Goal: Transaction & Acquisition: Purchase product/service

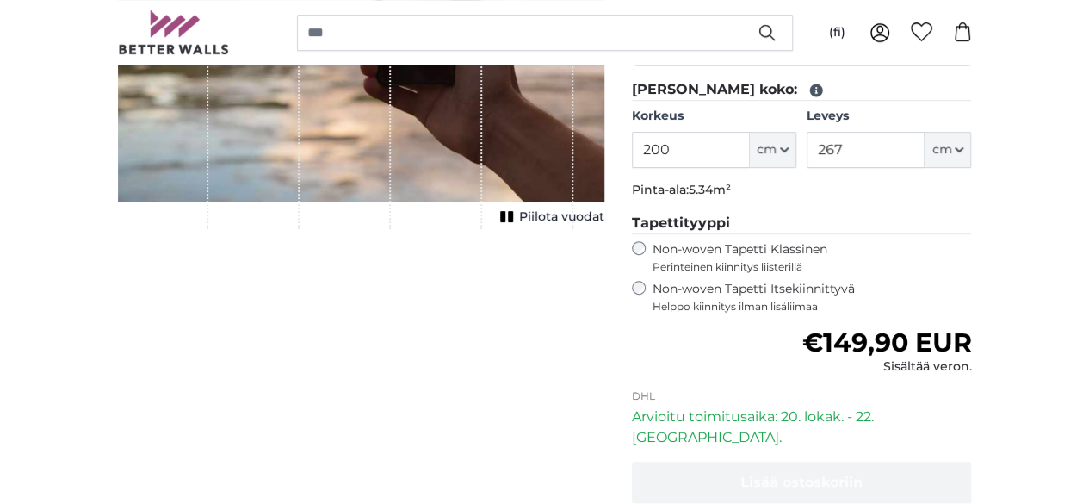
scroll to position [318, 0]
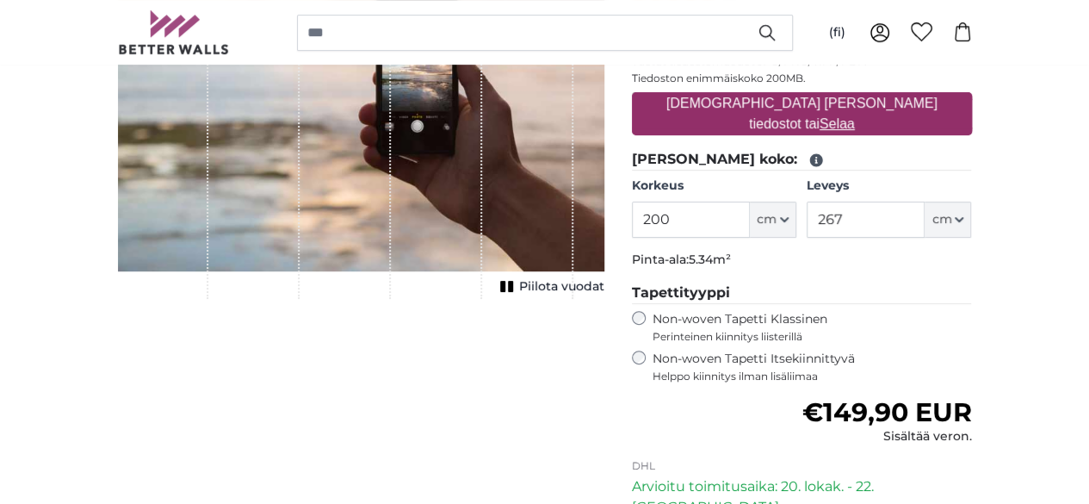
click at [750, 213] on input "200" at bounding box center [691, 219] width 118 height 36
type input "220"
click at [925, 217] on input "267" at bounding box center [866, 219] width 118 height 36
type input "2"
type input "360"
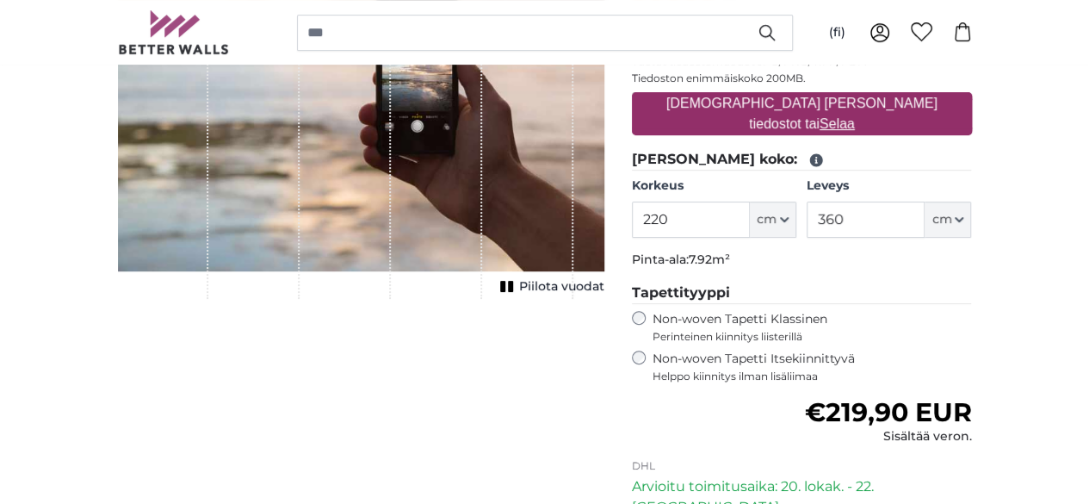
click at [859, 373] on span "Helppo kiinnitys ilman lisäliimaa" at bounding box center [812, 376] width 319 height 14
click at [813, 330] on span "Perinteinen kiinnitys liisterillä" at bounding box center [812, 337] width 319 height 14
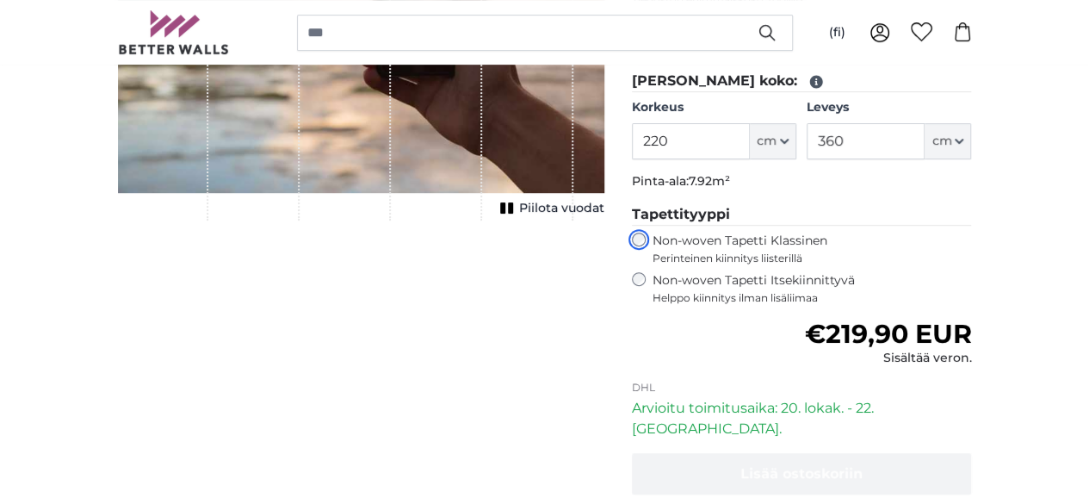
scroll to position [408, 0]
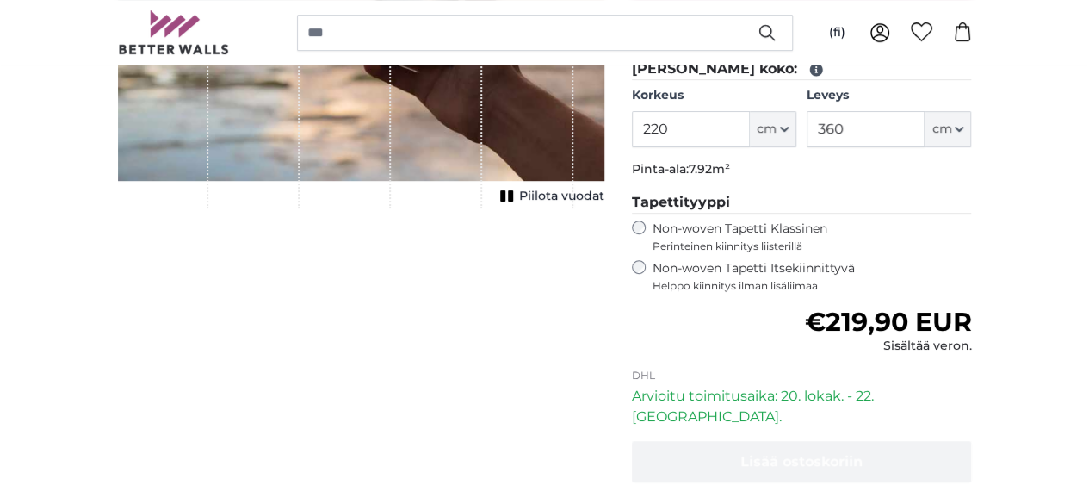
click at [890, 271] on label "Non-woven Tapetti Itsekiinnittyvä Helppo kiinnitys ilman lisäliimaa" at bounding box center [812, 276] width 319 height 33
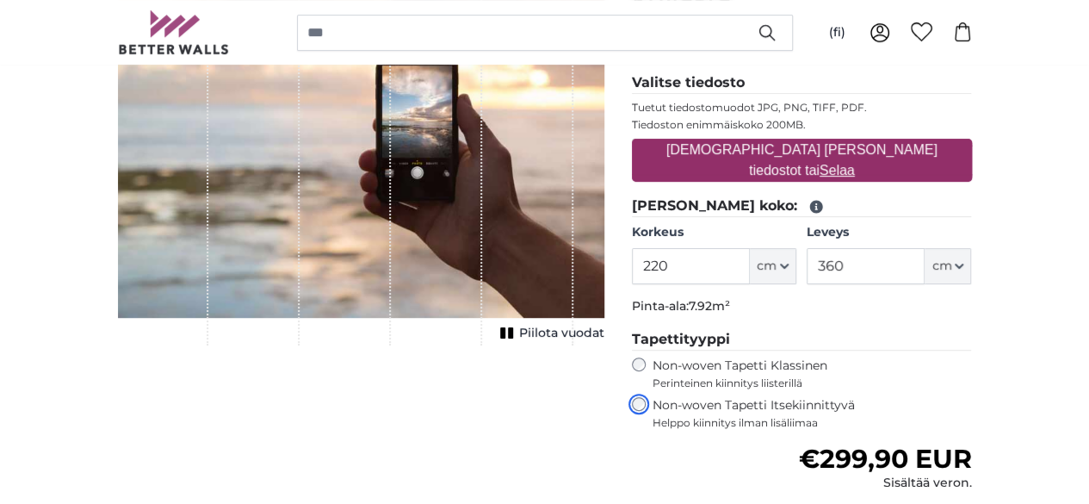
scroll to position [201, 0]
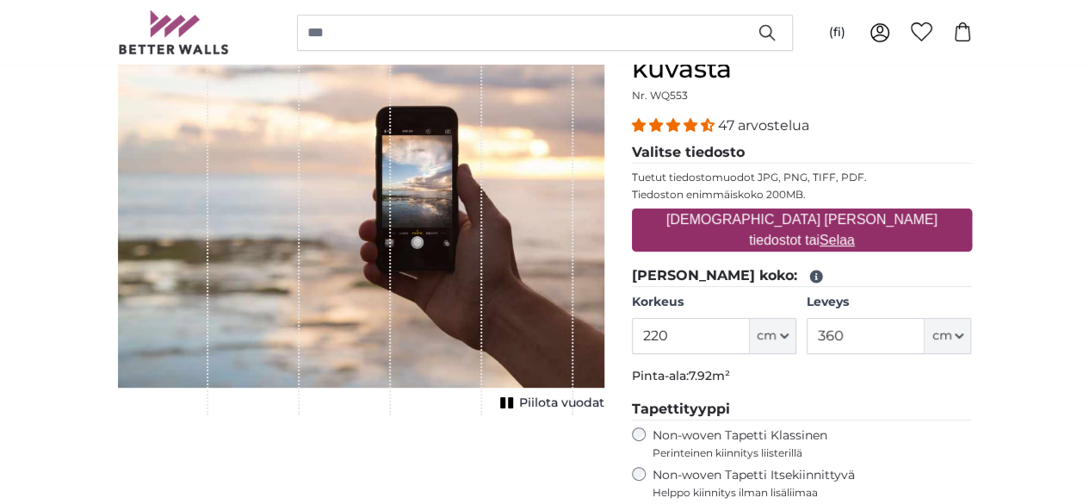
click at [875, 220] on label "[DEMOGRAPHIC_DATA] [PERSON_NAME] tiedostot tai Selaa" at bounding box center [802, 229] width 340 height 55
click at [875, 213] on input "[DEMOGRAPHIC_DATA] [PERSON_NAME] tiedostot tai Selaa" at bounding box center [802, 210] width 340 height 5
type input "**********"
